Goal: Information Seeking & Learning: Learn about a topic

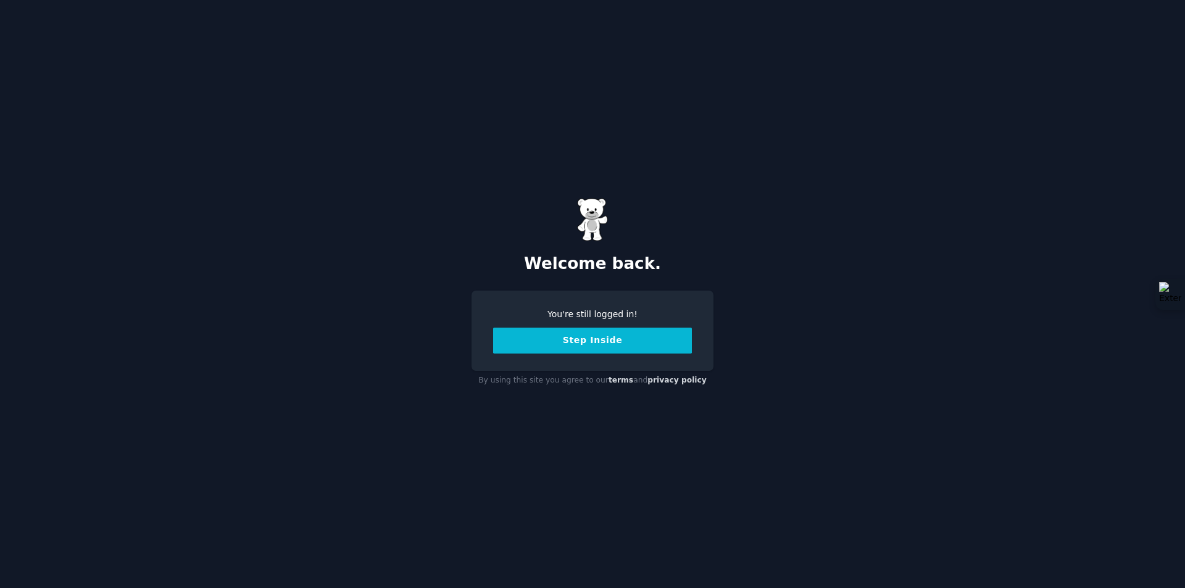
click at [593, 347] on button "Step Inside" at bounding box center [592, 341] width 199 height 26
click at [616, 334] on button "Step Inside" at bounding box center [592, 341] width 199 height 26
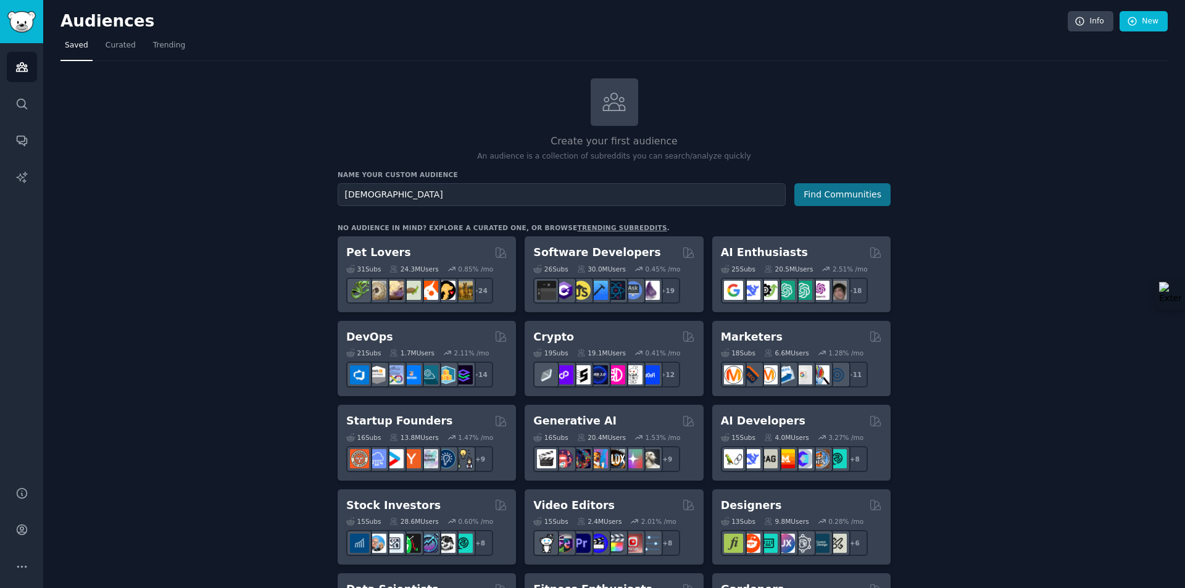
type input "[DEMOGRAPHIC_DATA]"
click at [824, 198] on button "Find Communities" at bounding box center [843, 194] width 96 height 23
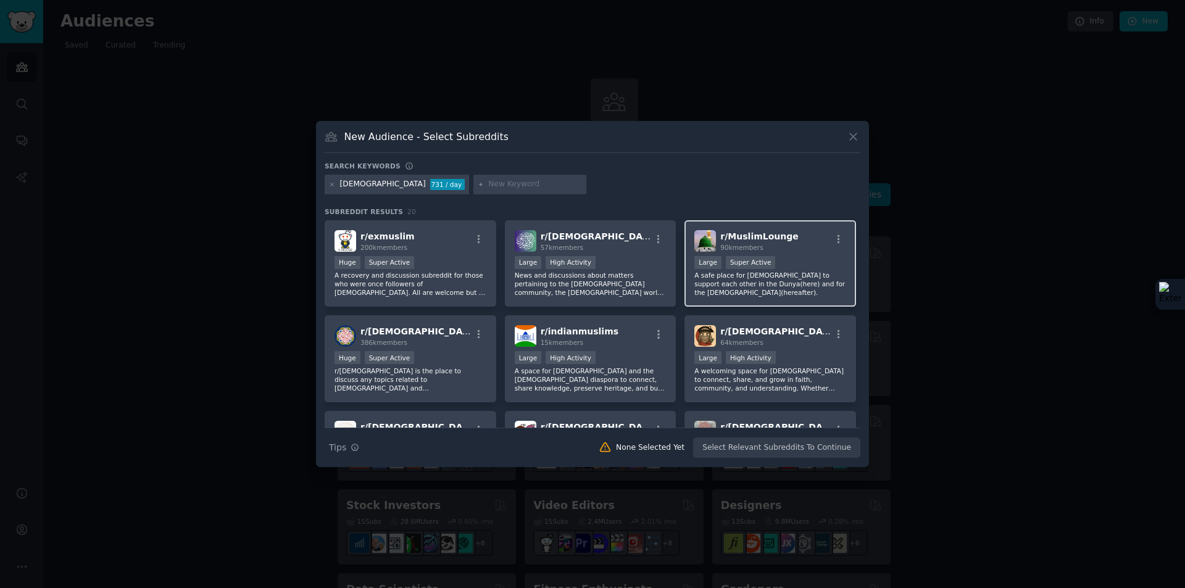
click at [740, 235] on span "r/ MuslimLounge" at bounding box center [760, 237] width 78 height 10
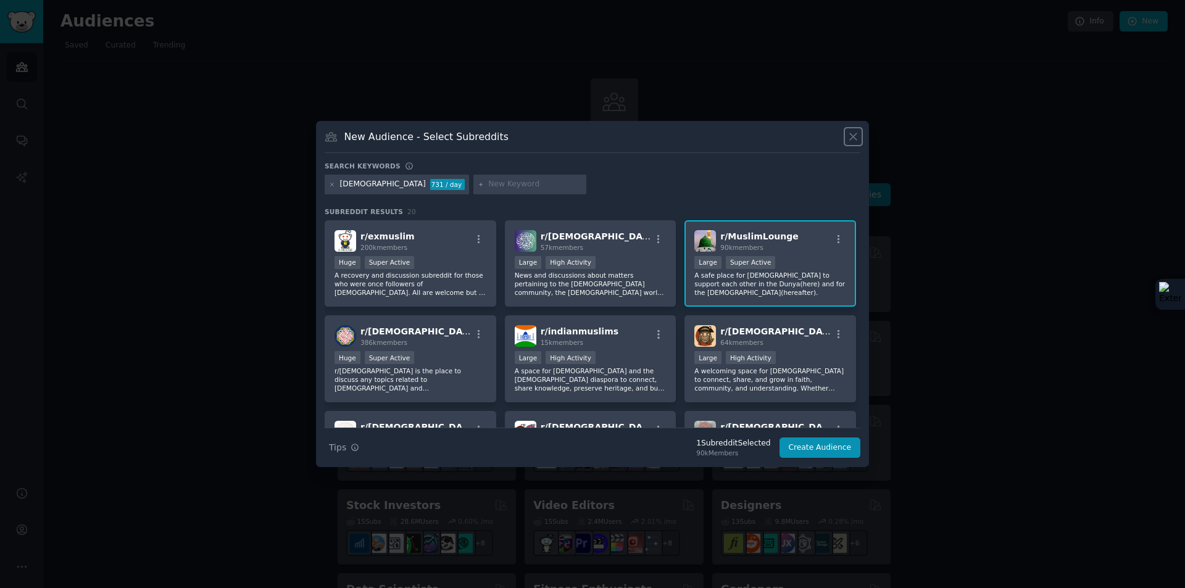
click at [850, 135] on icon at bounding box center [853, 136] width 13 height 13
